Goal: Check status: Check status

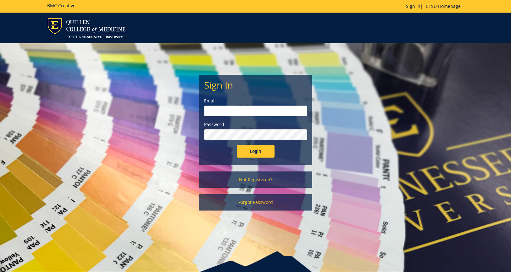
click at [270, 109] on input "email" at bounding box center [255, 110] width 103 height 11
type input "[EMAIL_ADDRESS][DOMAIN_NAME]"
click at [237, 145] on input "Login" at bounding box center [256, 151] width 38 height 13
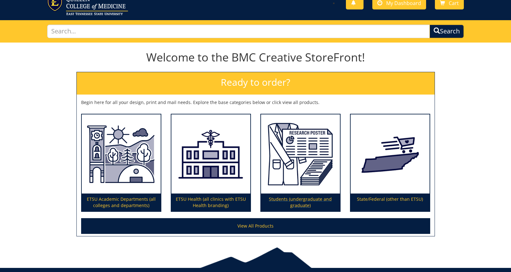
scroll to position [48, 0]
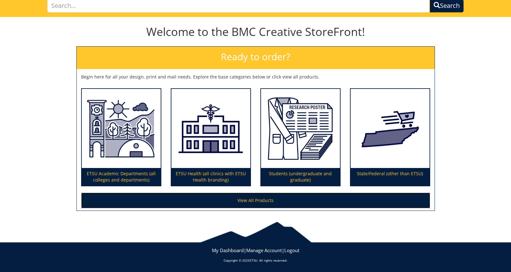
click at [274, 199] on link "View All Products" at bounding box center [255, 200] width 349 height 16
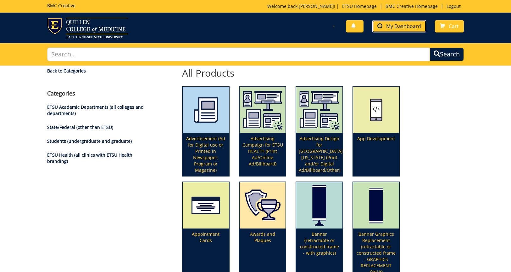
click at [405, 28] on span "My Dashboard" at bounding box center [403, 26] width 35 height 7
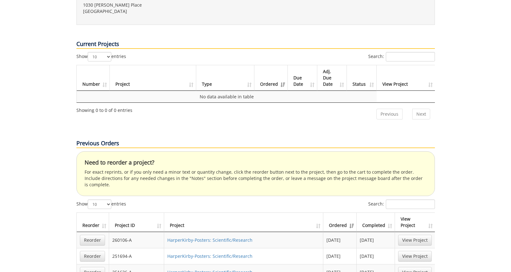
scroll to position [245, 0]
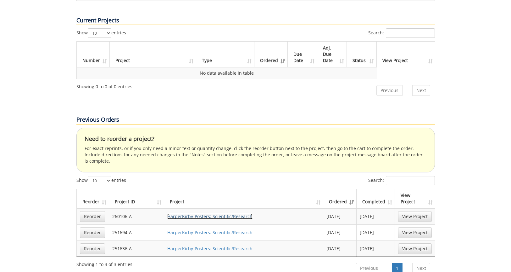
click at [187, 213] on link "HarperKirby-Posters: Scientific/Research" at bounding box center [209, 216] width 85 height 6
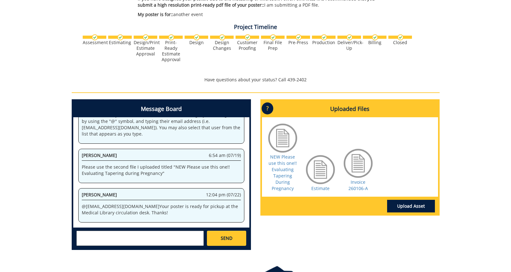
scroll to position [203, 0]
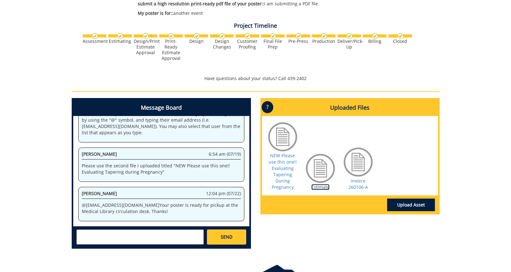
click at [320, 187] on link "Estimate" at bounding box center [321, 187] width 18 height 6
